Goal: Book appointment/travel/reservation

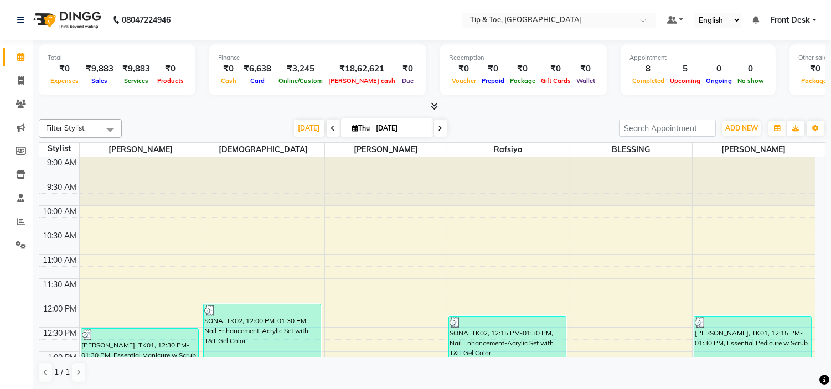
scroll to position [246, 0]
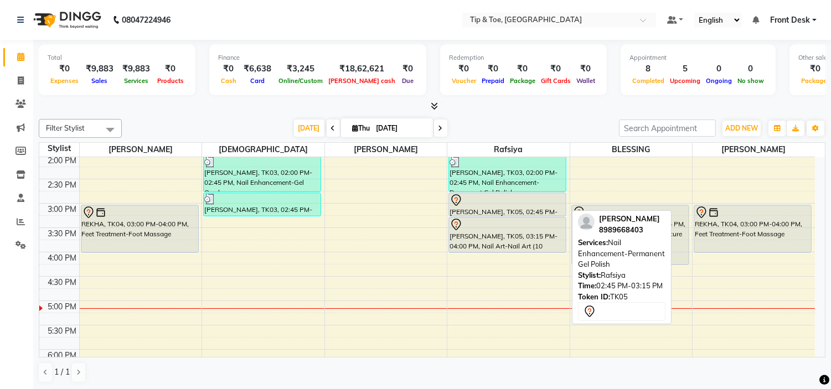
drag, startPoint x: 516, startPoint y: 213, endPoint x: 520, endPoint y: 189, distance: 23.6
drag, startPoint x: 512, startPoint y: 214, endPoint x: 513, endPoint y: 201, distance: 12.2
click at [513, 201] on div "SONA, TK02, 12:15 PM-01:30 PM, Nail Enhancement-Acrylic Set with T&T Gel Color …" at bounding box center [508, 227] width 122 height 633
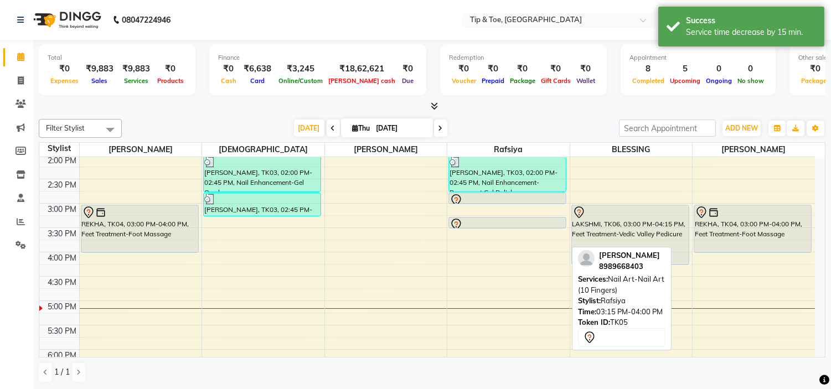
drag, startPoint x: 522, startPoint y: 250, endPoint x: 540, endPoint y: 226, distance: 29.3
click at [540, 226] on div "SONA, TK02, 12:15 PM-01:30 PM, Nail Enhancement-Acrylic Set with T&T Gel Color …" at bounding box center [508, 227] width 122 height 633
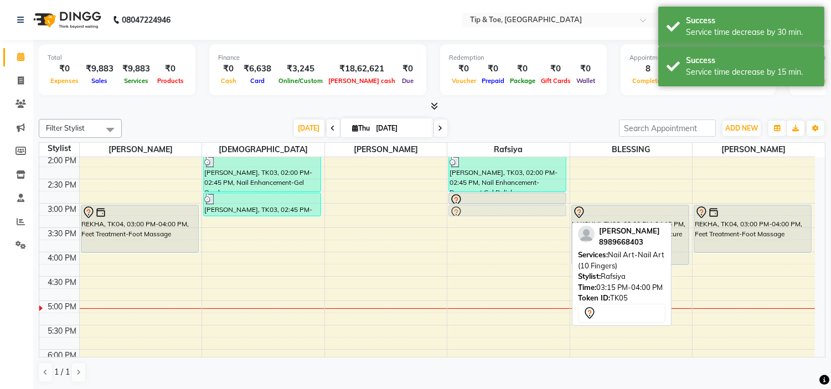
drag, startPoint x: 537, startPoint y: 220, endPoint x: 538, endPoint y: 214, distance: 6.1
click at [538, 213] on div "SONA, TK02, 12:15 PM-01:30 PM, Nail Enhancement-Acrylic Set with T&T Gel Color …" at bounding box center [508, 227] width 122 height 633
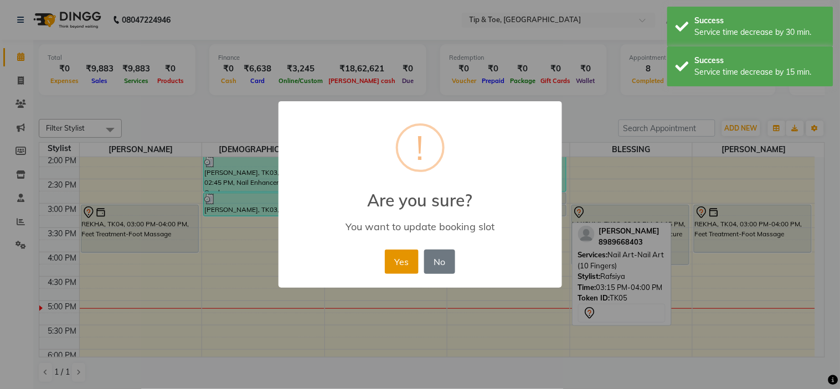
click at [405, 260] on button "Yes" at bounding box center [402, 262] width 34 height 24
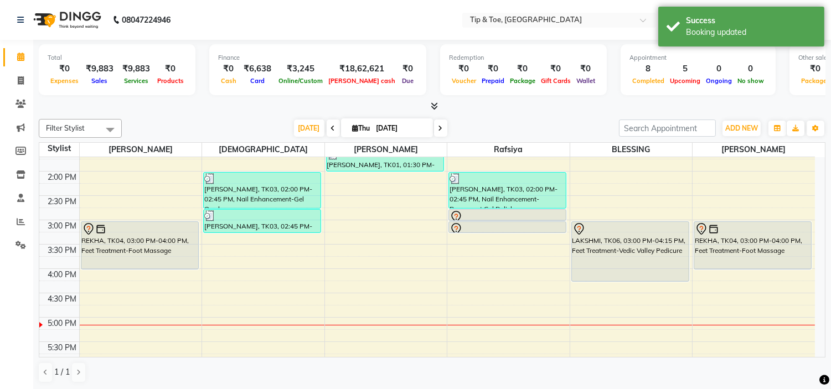
scroll to position [369, 0]
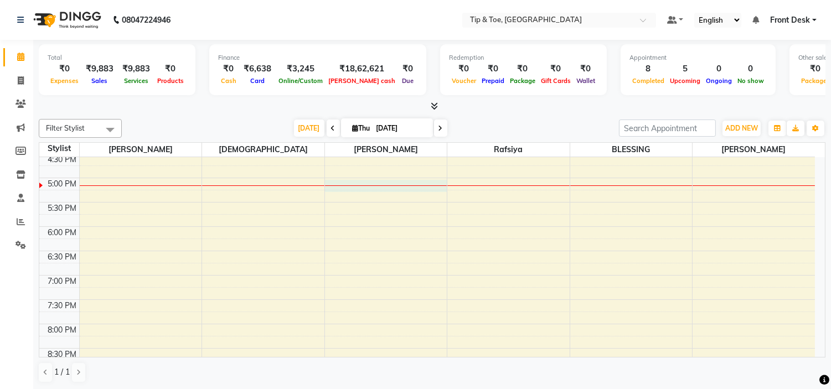
click at [374, 184] on div "9:00 AM 9:30 AM 10:00 AM 10:30 AM 11:00 AM 11:30 AM 12:00 PM 12:30 PM 1:00 PM 1…" at bounding box center [426, 105] width 775 height 633
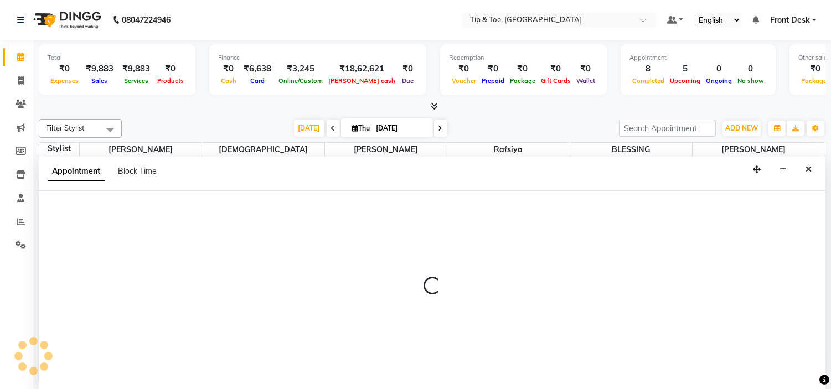
select select "46387"
select select "tentative"
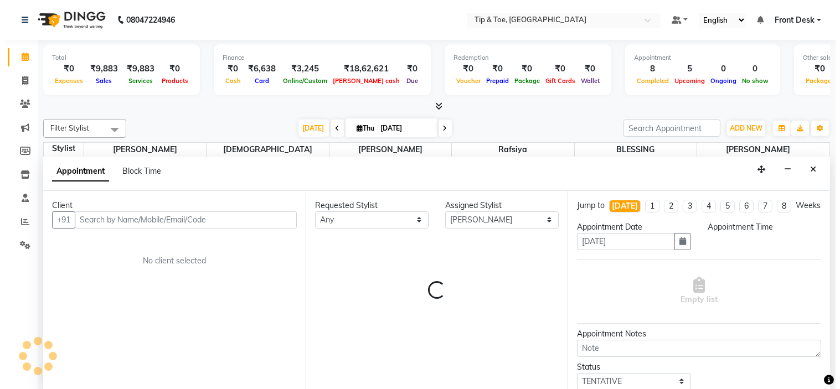
scroll to position [1, 0]
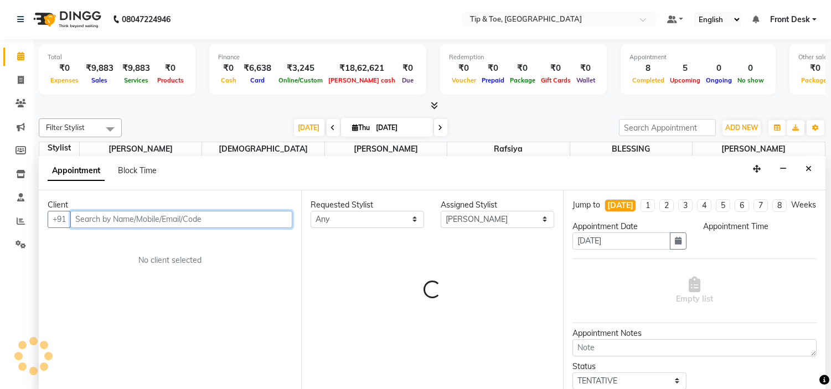
select select "1020"
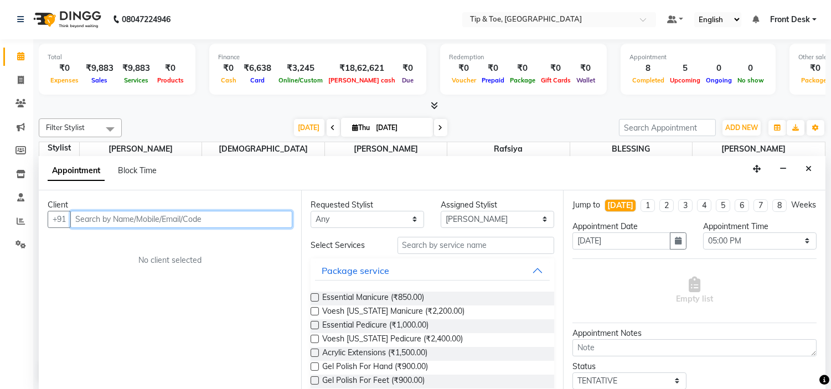
click at [183, 221] on input "text" at bounding box center [181, 219] width 222 height 17
type input "9567650204"
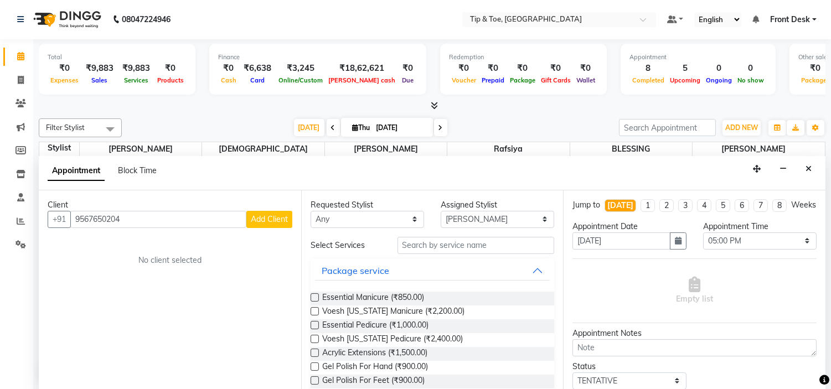
click at [263, 214] on span "Add Client" at bounding box center [269, 219] width 37 height 10
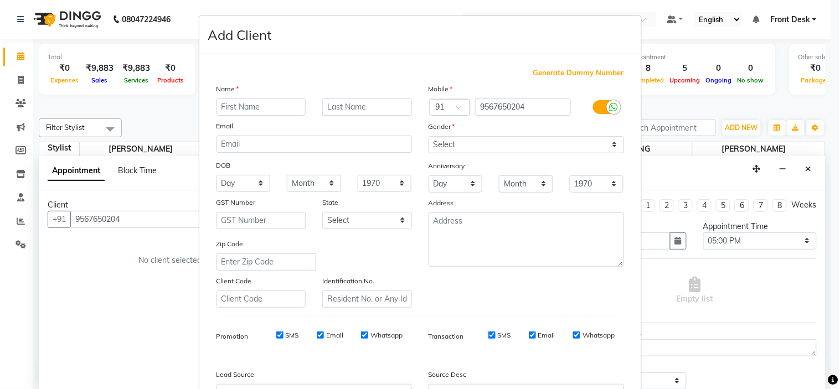
click at [262, 105] on input "text" at bounding box center [261, 107] width 90 height 17
type input "FATHIMA"
click at [513, 148] on select "Select [DEMOGRAPHIC_DATA] [DEMOGRAPHIC_DATA] Other Prefer Not To Say" at bounding box center [525, 144] width 195 height 17
select select "[DEMOGRAPHIC_DATA]"
click at [428, 136] on select "Select [DEMOGRAPHIC_DATA] [DEMOGRAPHIC_DATA] Other Prefer Not To Say" at bounding box center [525, 144] width 195 height 17
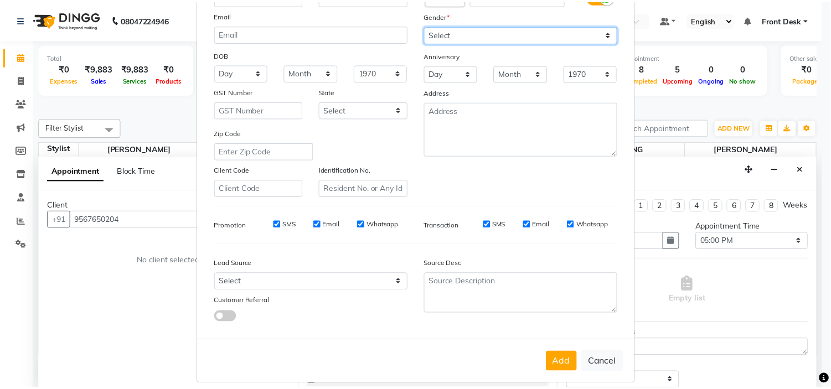
scroll to position [122, 0]
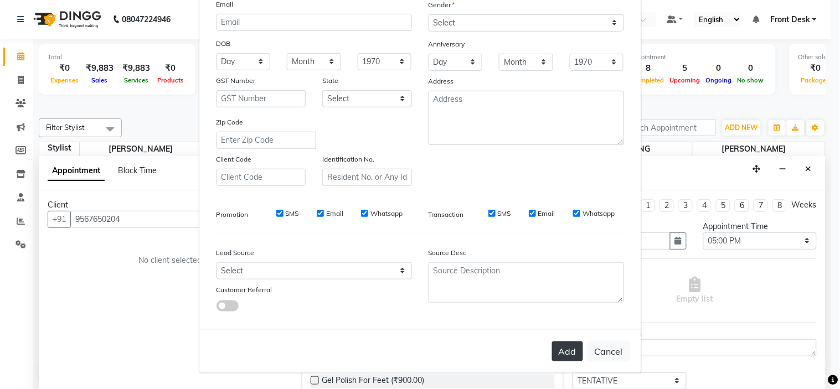
click at [569, 356] on button "Add" at bounding box center [567, 351] width 31 height 20
select select
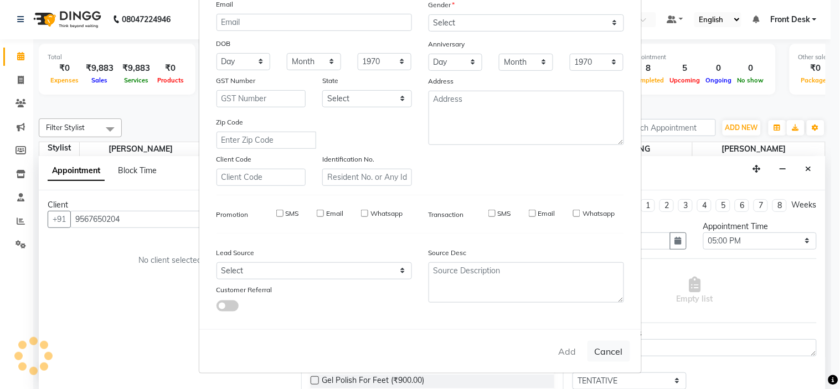
select select
checkbox input "false"
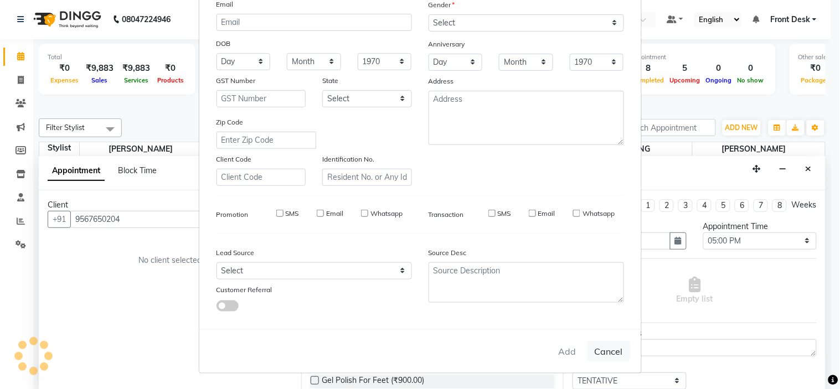
checkbox input "false"
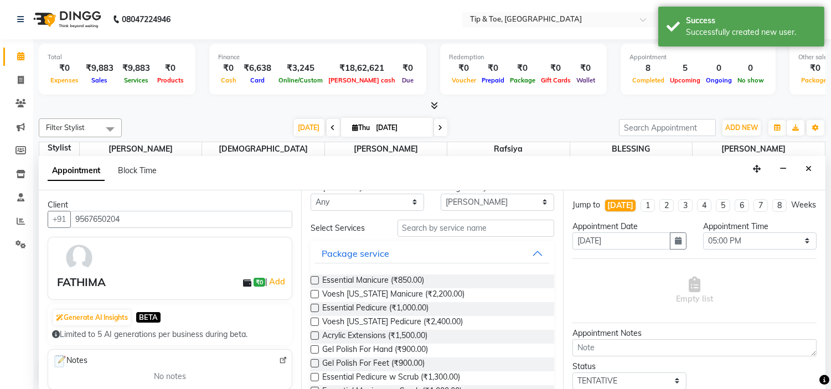
scroll to position [0, 0]
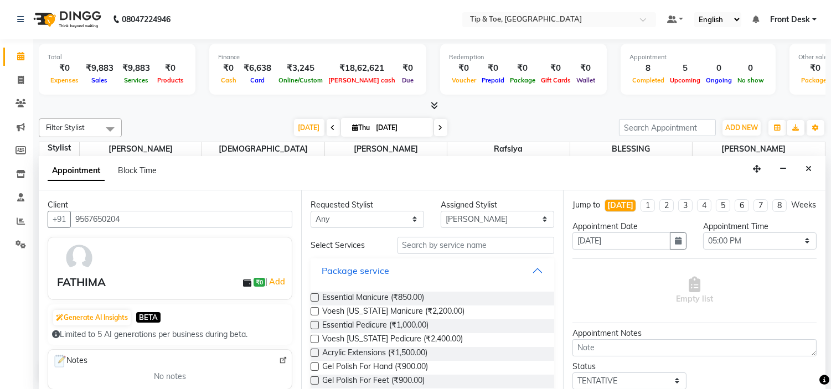
click at [418, 267] on button "Package service" at bounding box center [432, 271] width 235 height 20
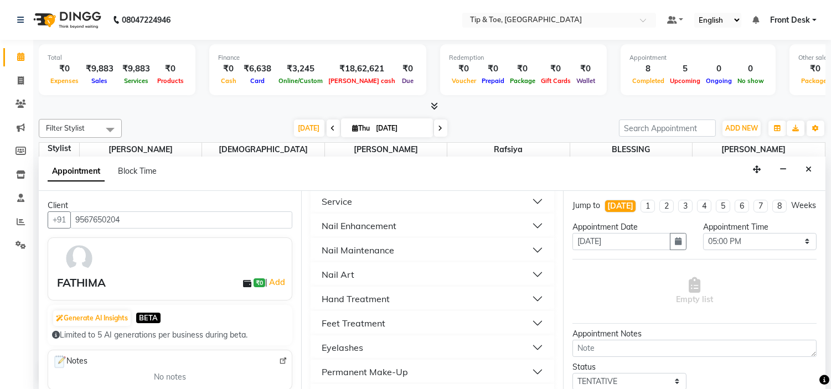
scroll to position [123, 0]
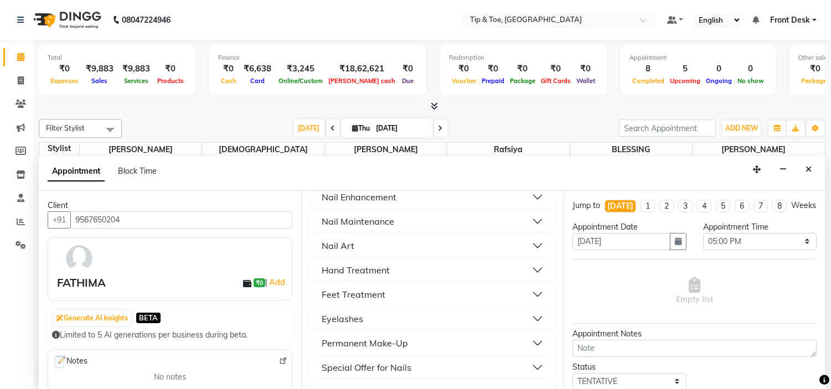
click at [436, 220] on button "Nail Maintenance" at bounding box center [432, 221] width 235 height 20
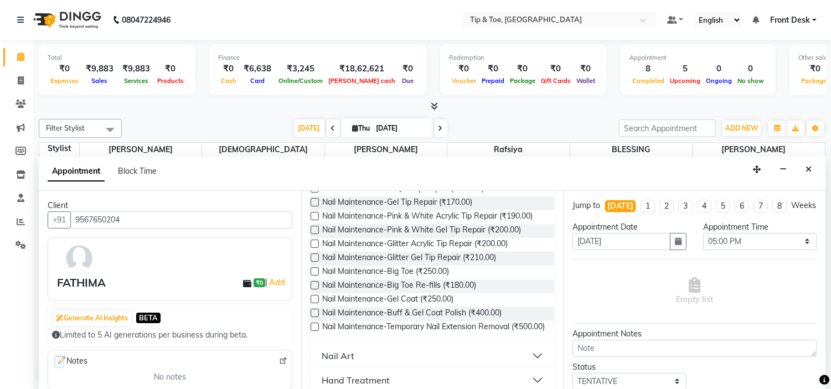
scroll to position [246, 0]
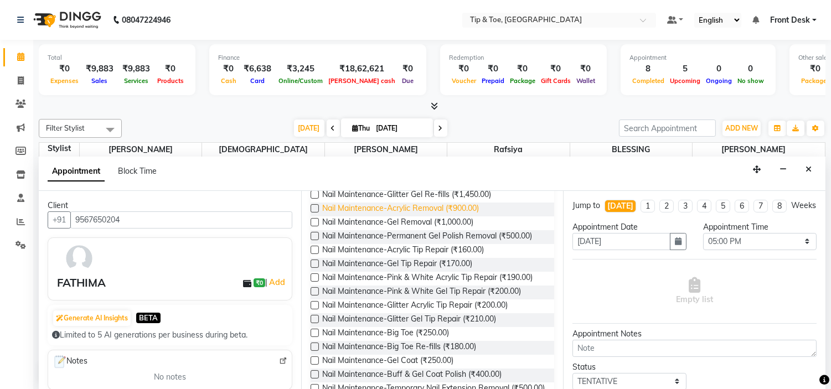
click at [472, 203] on span "Nail Maintenance-Acrylic Removal (₹900.00)" at bounding box center [400, 210] width 157 height 14
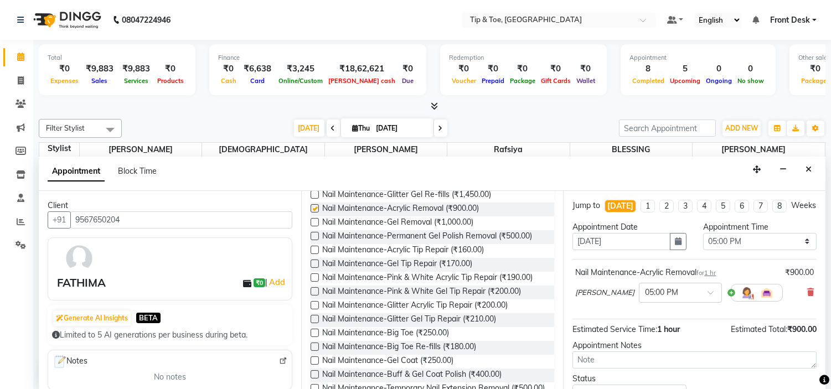
checkbox input "false"
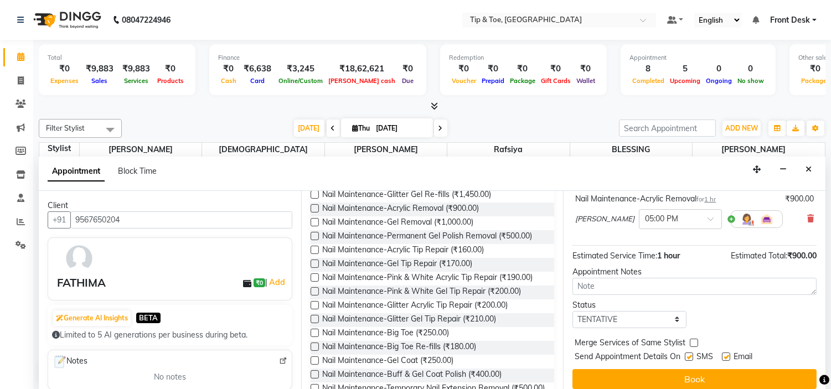
scroll to position [91, 0]
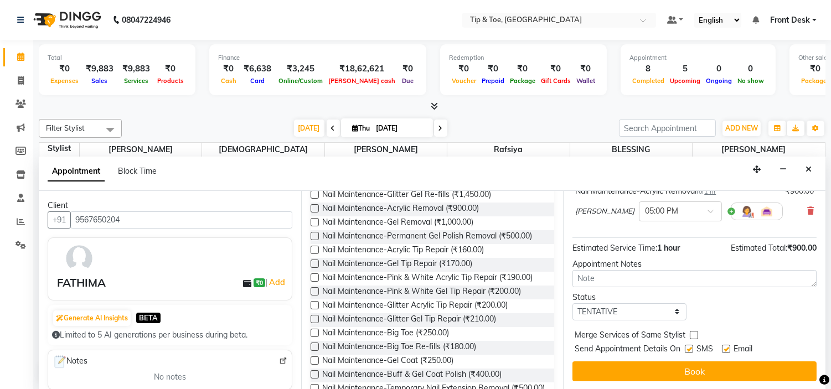
click at [728, 348] on label at bounding box center [726, 349] width 8 height 8
click at [728, 348] on input "checkbox" at bounding box center [725, 349] width 7 height 7
checkbox input "false"
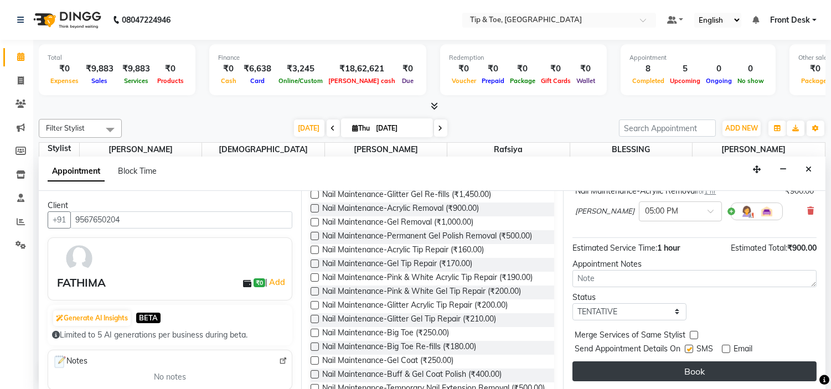
click at [733, 374] on button "Book" at bounding box center [694, 371] width 244 height 20
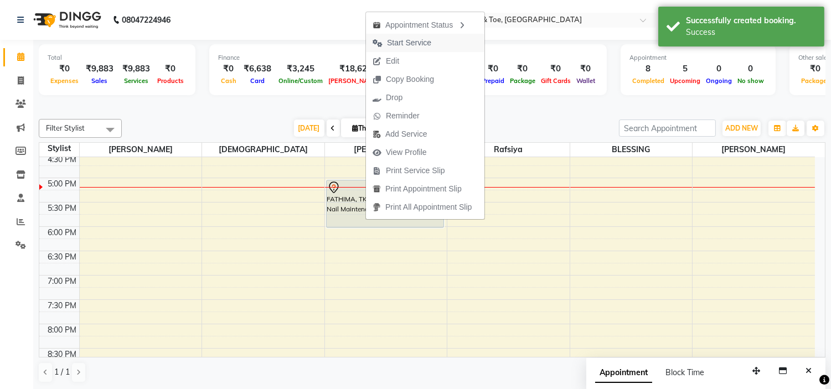
click at [428, 48] on span "Start Service" at bounding box center [409, 43] width 44 height 12
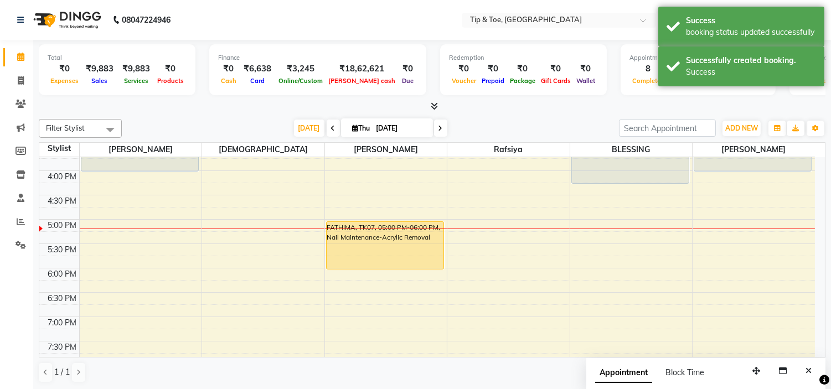
scroll to position [246, 0]
